Goal: Task Accomplishment & Management: Use online tool/utility

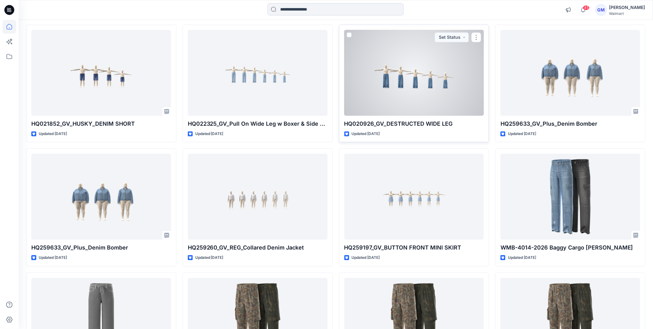
scroll to position [3101, 0]
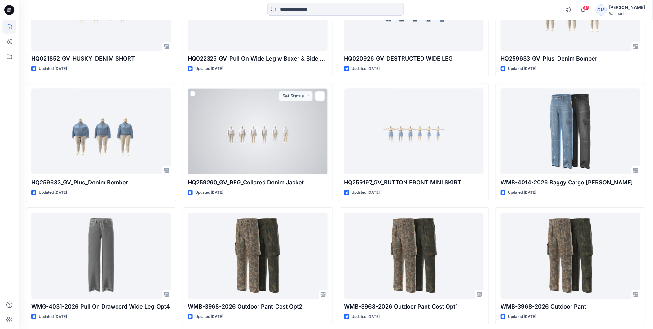
click at [270, 150] on div at bounding box center [258, 131] width 140 height 86
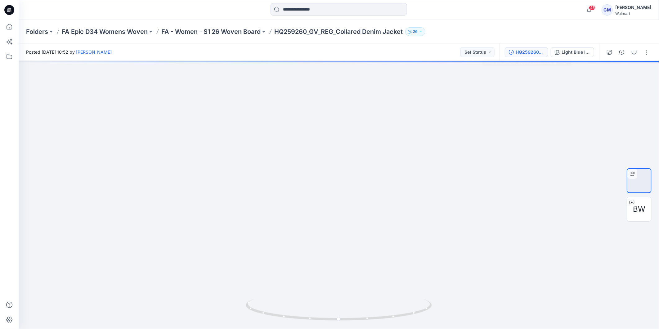
click at [531, 56] on button "HQ259260_GV_REG_Collared Denim Jacket" at bounding box center [526, 52] width 43 height 10
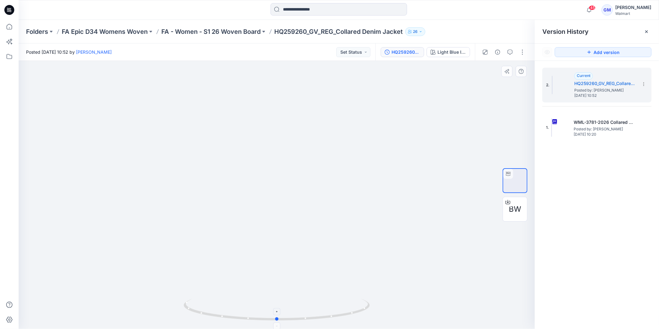
drag, startPoint x: 300, startPoint y: 320, endPoint x: 278, endPoint y: 305, distance: 26.7
click at [278, 305] on icon at bounding box center [278, 310] width 188 height 23
click at [649, 31] on icon at bounding box center [646, 31] width 5 height 5
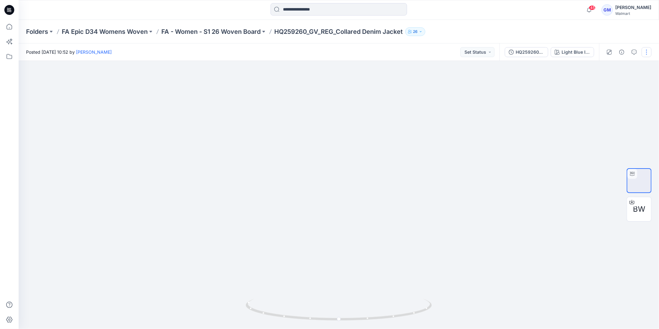
click at [648, 55] on button "button" at bounding box center [646, 52] width 10 height 10
click at [613, 85] on button "Edit" at bounding box center [620, 83] width 57 height 11
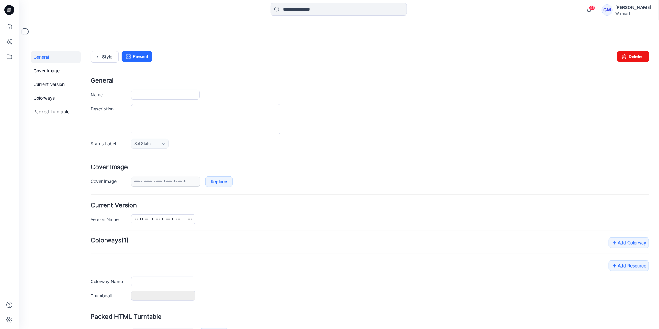
type input "**********"
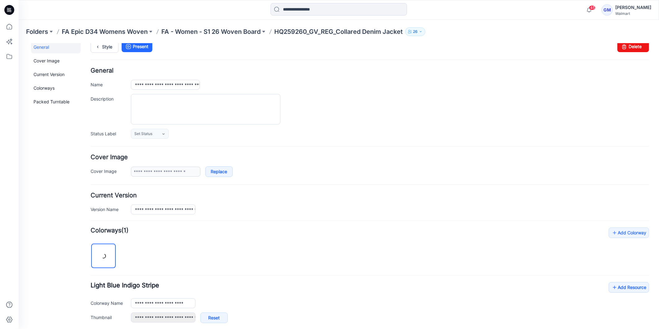
scroll to position [128, 0]
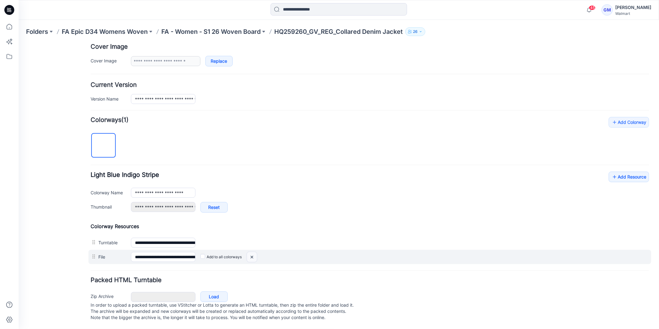
click at [252, 252] on img at bounding box center [252, 257] width 10 height 10
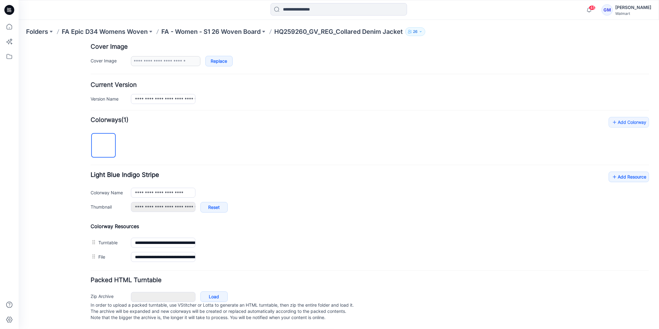
scroll to position [113, 0]
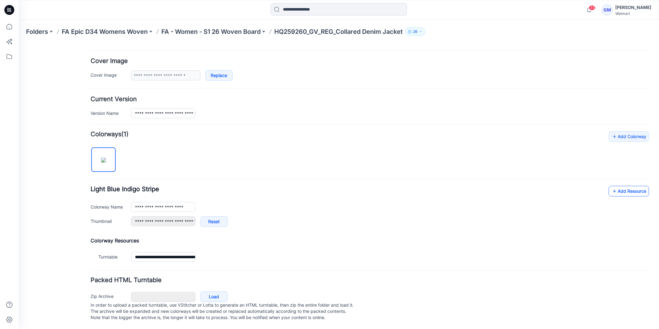
click at [615, 185] on link "Add Resource" at bounding box center [628, 190] width 40 height 11
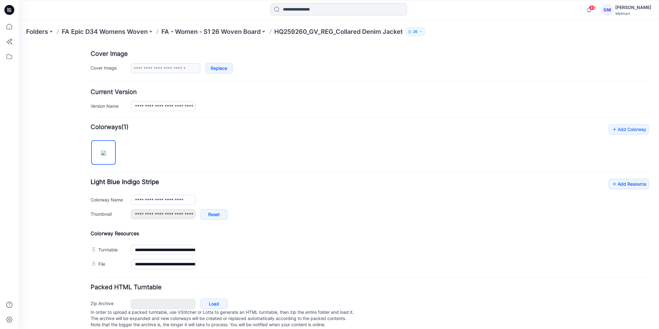
click at [56, 247] on div "General Cover Image Current Version Colorways Packed Turntable" at bounding box center [56, 136] width 50 height 398
